Goal: Task Accomplishment & Management: Use online tool/utility

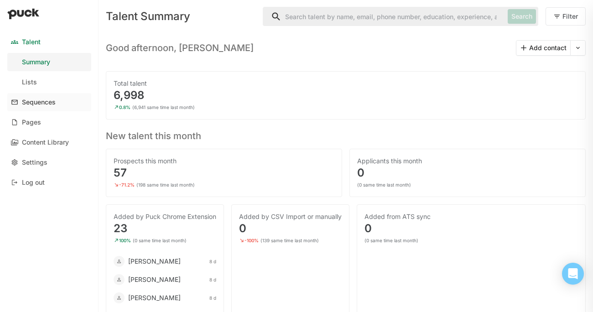
click at [62, 104] on link "Sequences" at bounding box center [49, 102] width 84 height 18
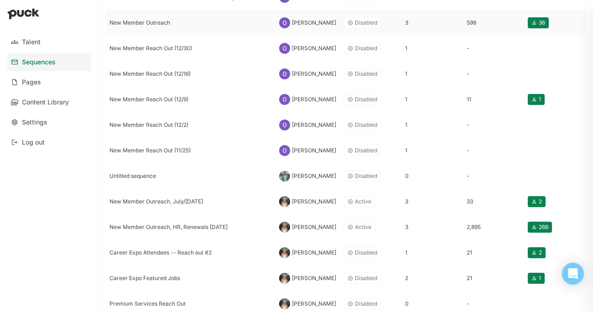
scroll to position [221, 0]
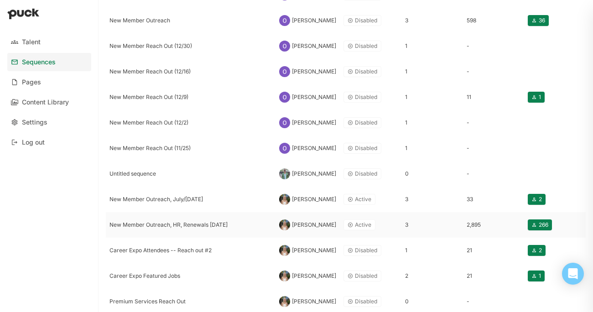
click at [188, 229] on div "New Member Outreach, HR, Renewals [DATE]" at bounding box center [191, 225] width 170 height 26
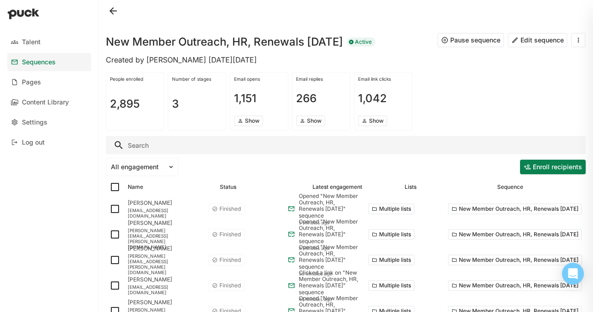
click at [189, 144] on input "Search" at bounding box center [346, 145] width 480 height 18
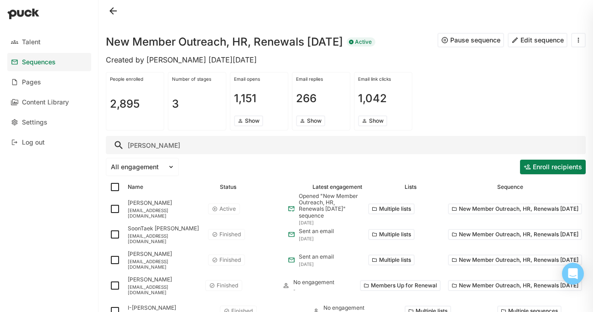
click at [164, 148] on input "[PERSON_NAME]" at bounding box center [346, 145] width 480 height 18
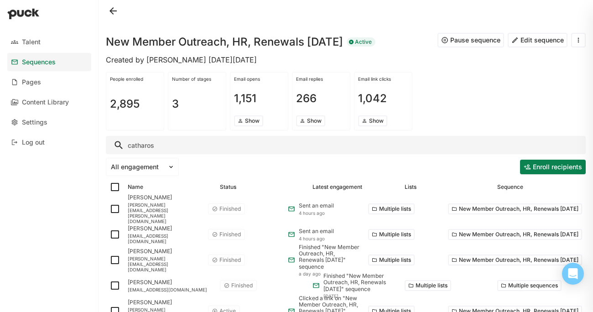
click at [193, 142] on input "catharos" at bounding box center [346, 145] width 480 height 18
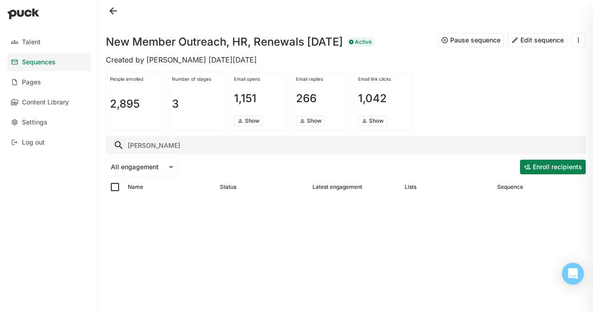
drag, startPoint x: 149, startPoint y: 146, endPoint x: 132, endPoint y: 146, distance: 16.4
click at [132, 146] on input "[PERSON_NAME]" at bounding box center [346, 145] width 480 height 18
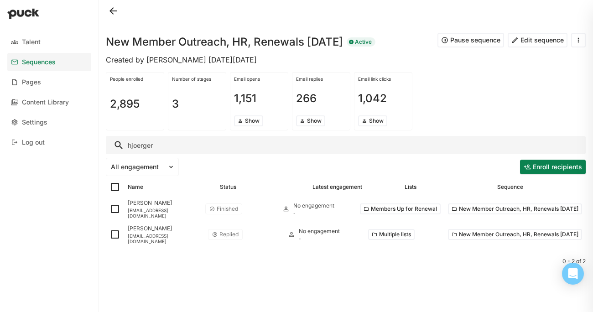
click at [131, 146] on input "hjoerger" at bounding box center [346, 145] width 480 height 18
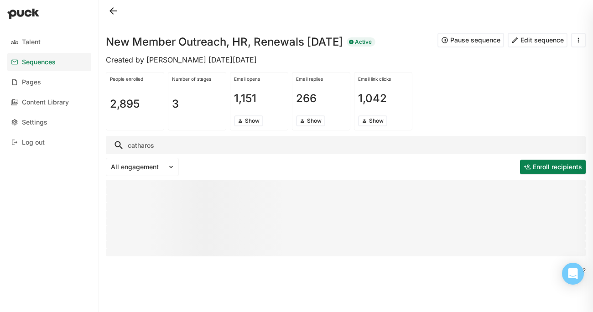
type input "catharos"
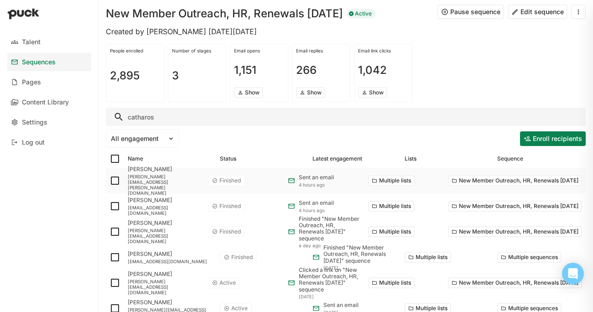
scroll to position [28, 0]
